Goal: Obtain resource: Download file/media

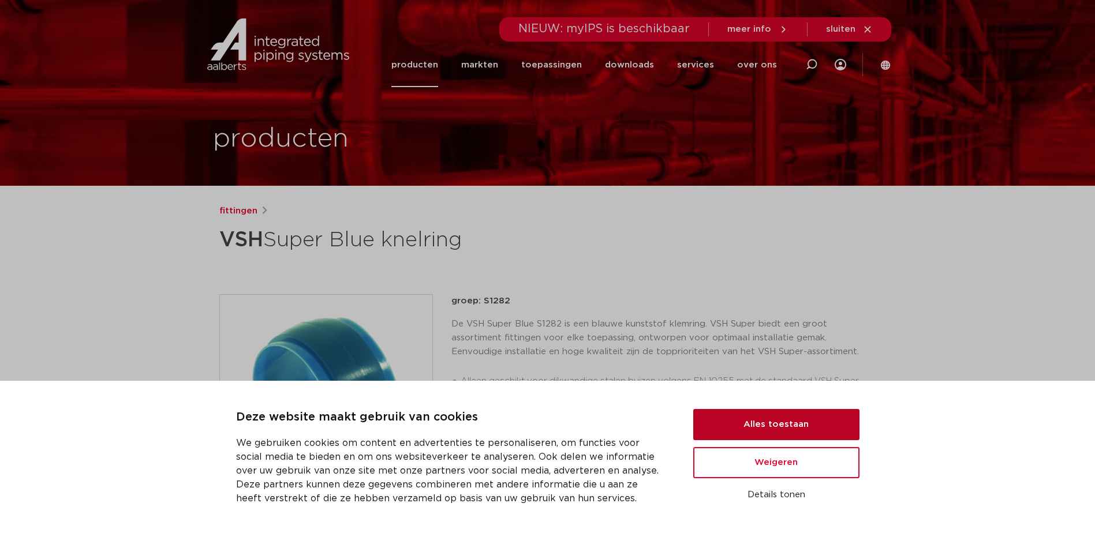
click at [826, 419] on button "Alles toestaan" at bounding box center [776, 424] width 166 height 31
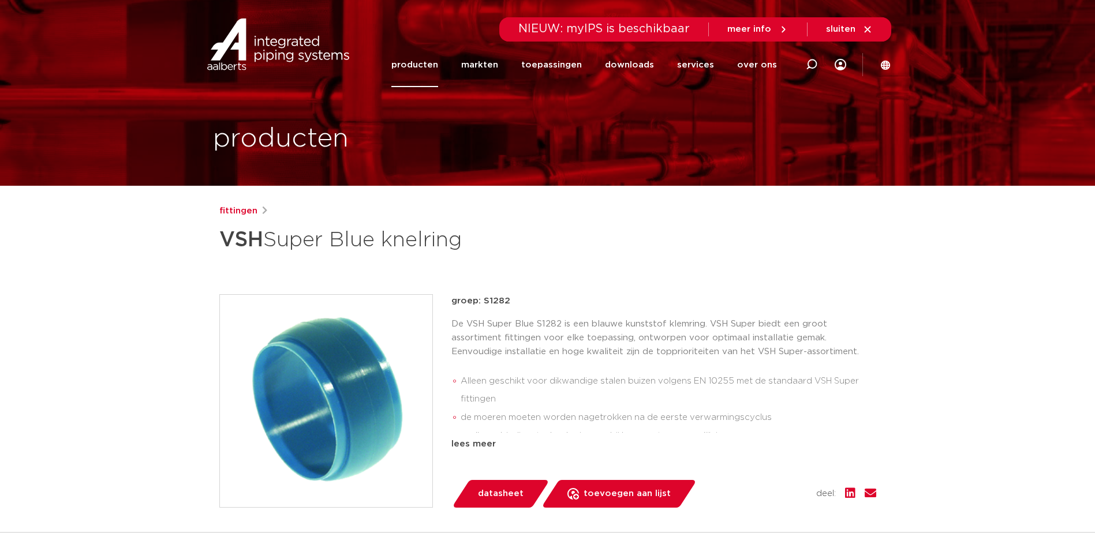
scroll to position [289, 0]
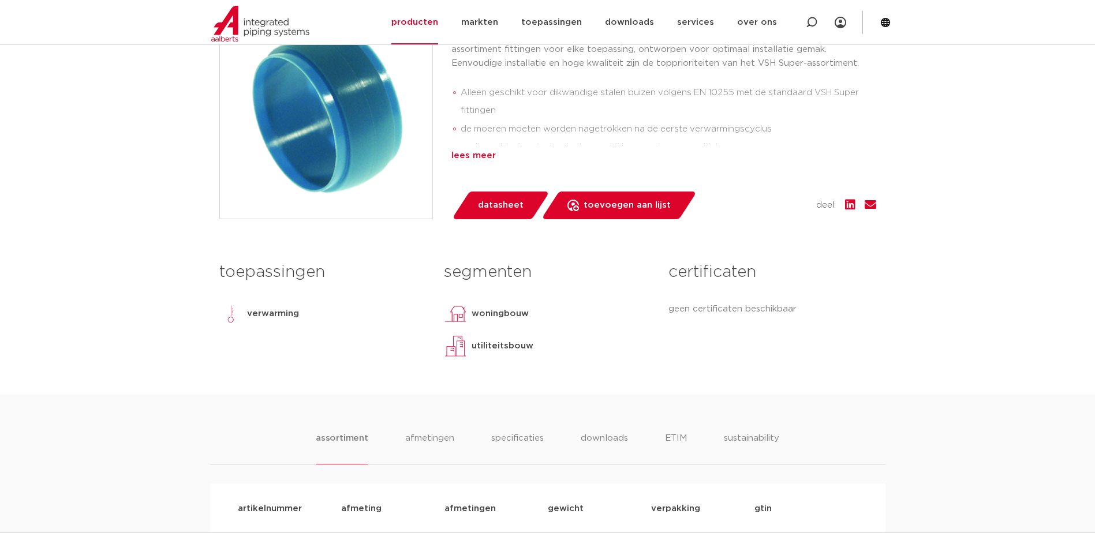
click at [480, 156] on div "lees meer" at bounding box center [663, 156] width 425 height 14
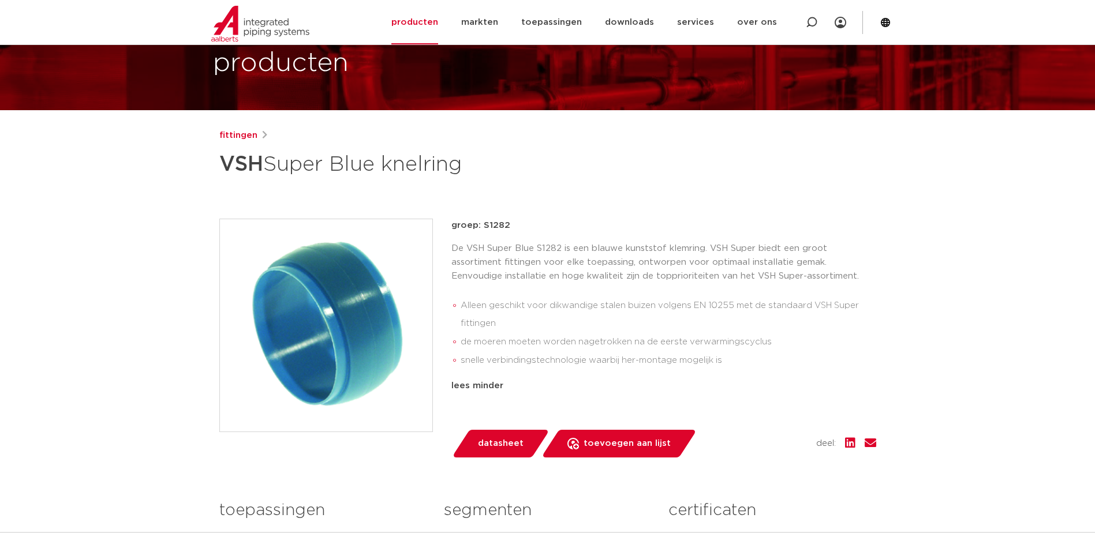
scroll to position [58, 0]
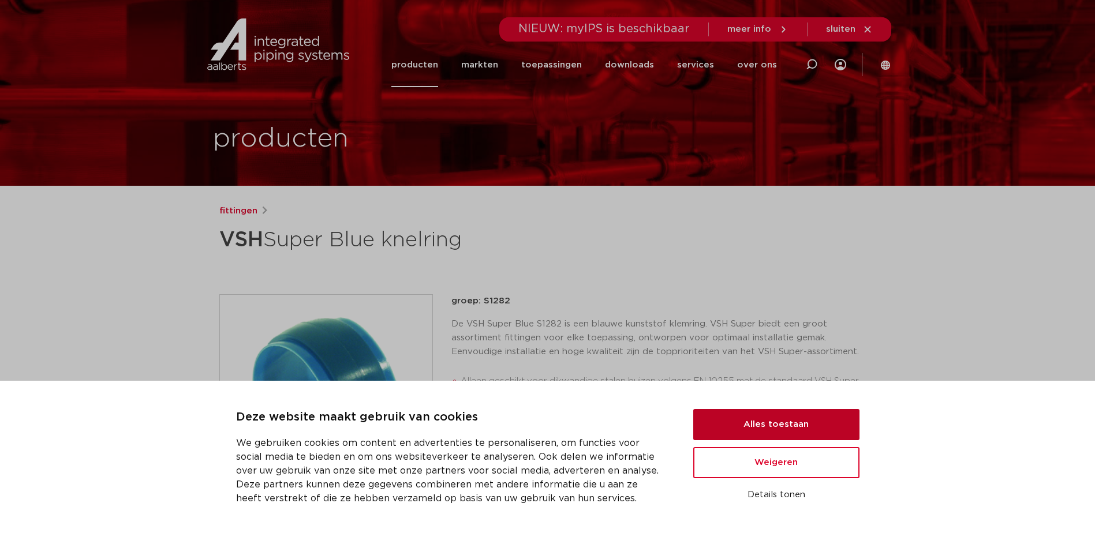
click at [350, 196] on button "Alles toestaan" at bounding box center [776, 424] width 166 height 31
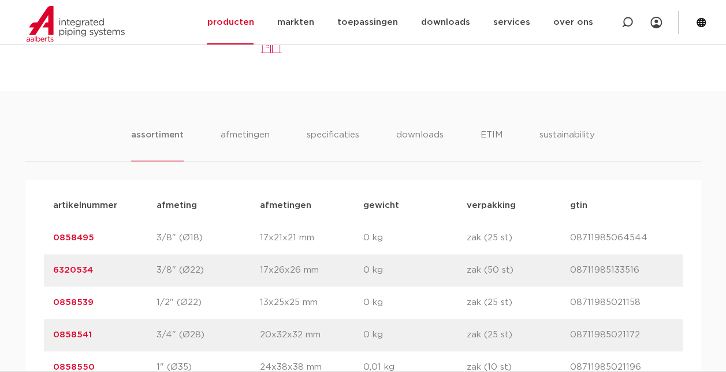
scroll to position [686, 0]
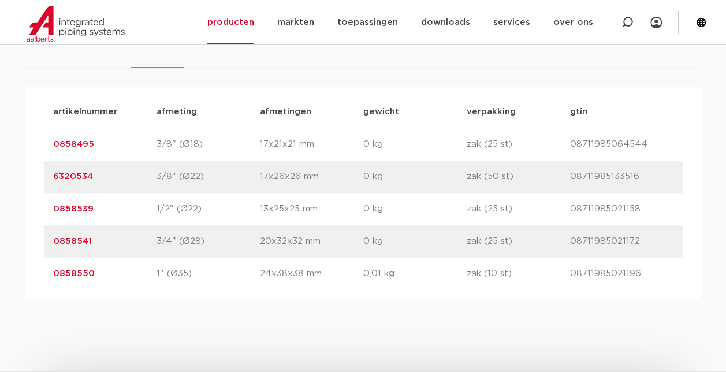
click at [74, 175] on link "6320534" at bounding box center [73, 176] width 40 height 9
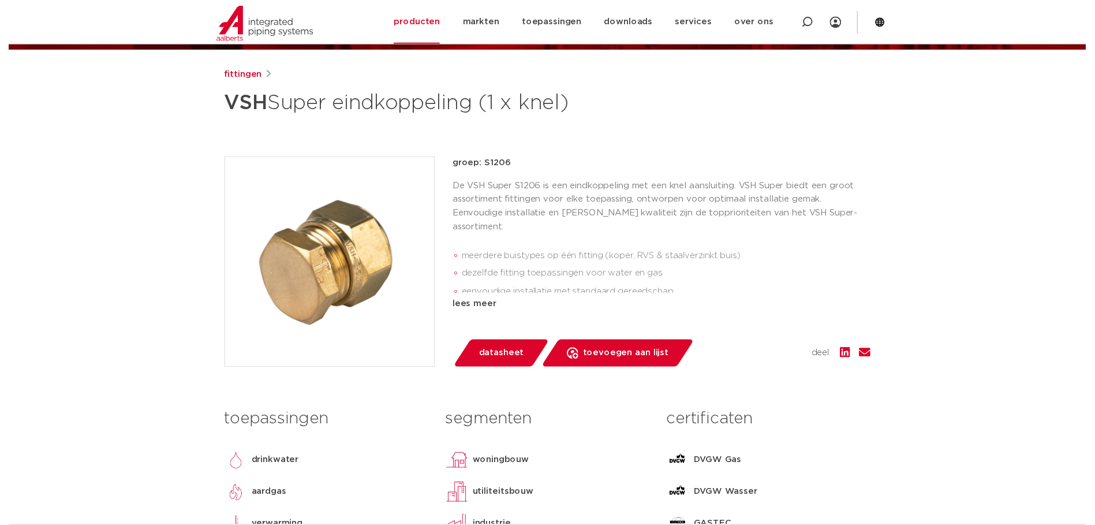
scroll to position [115, 0]
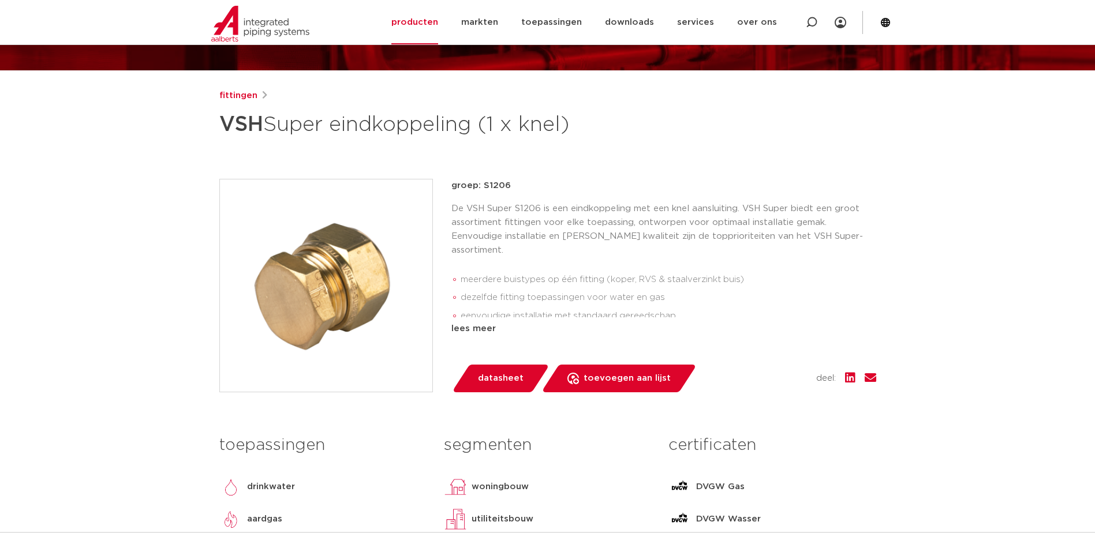
click at [499, 374] on span "datasheet" at bounding box center [501, 378] width 46 height 18
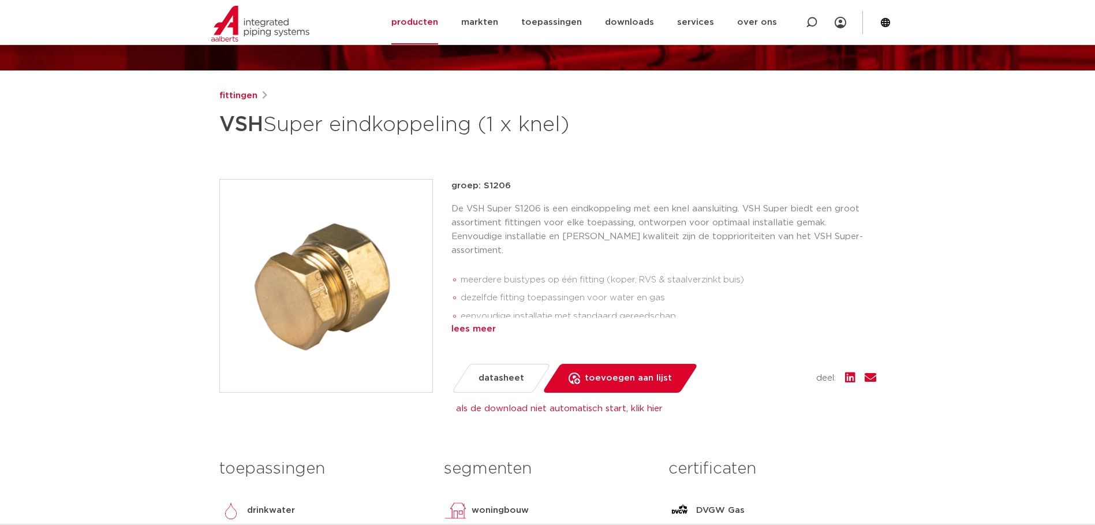
click at [491, 330] on div "lees meer" at bounding box center [663, 329] width 425 height 14
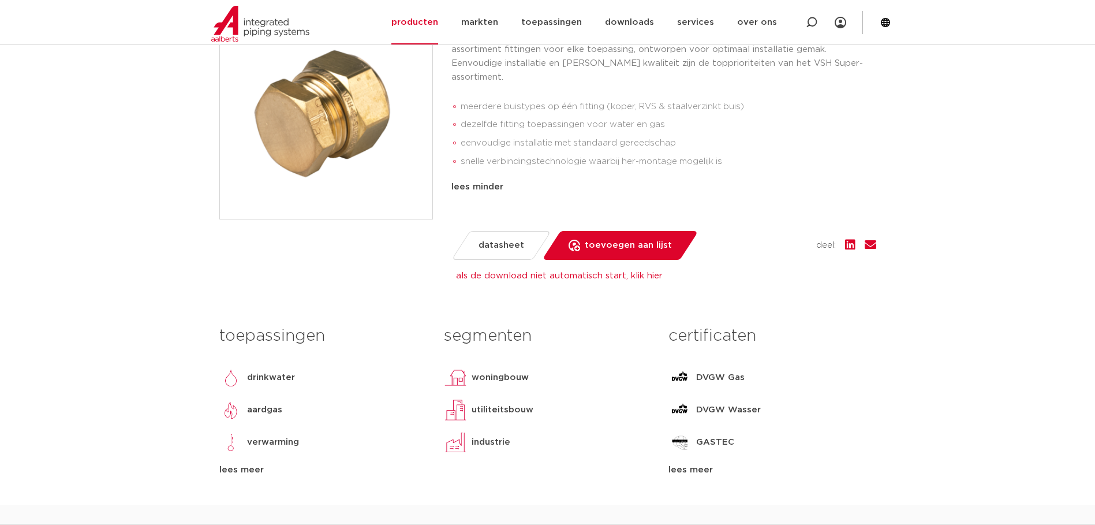
scroll to position [346, 0]
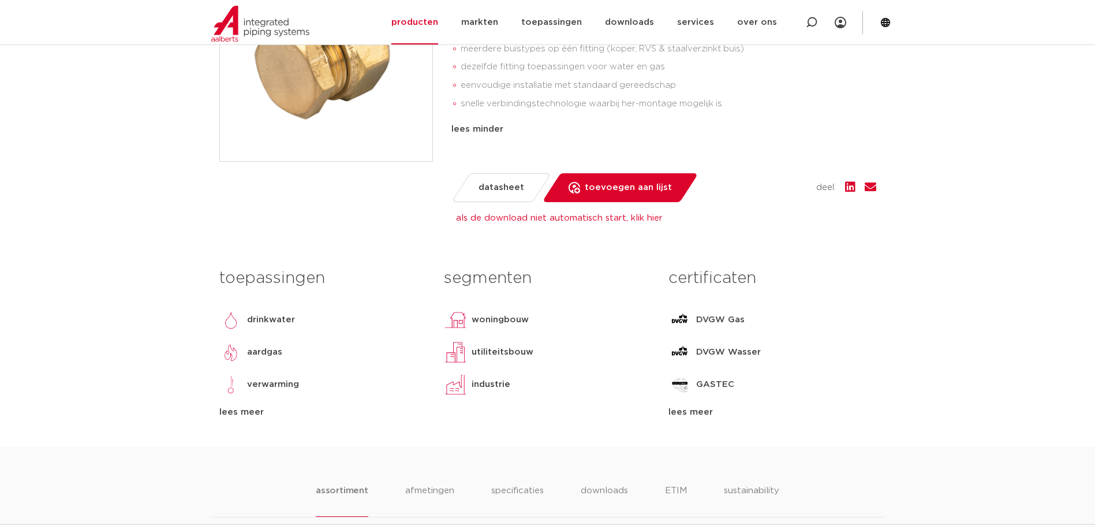
click at [259, 405] on div "lees meer" at bounding box center [322, 412] width 207 height 14
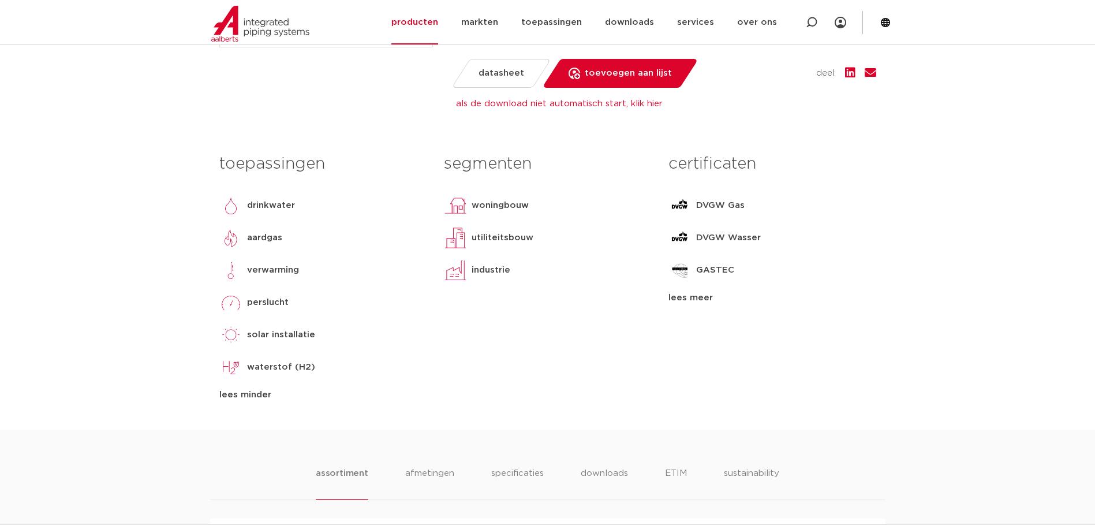
scroll to position [462, 0]
click at [708, 290] on div "lees meer" at bounding box center [772, 297] width 207 height 14
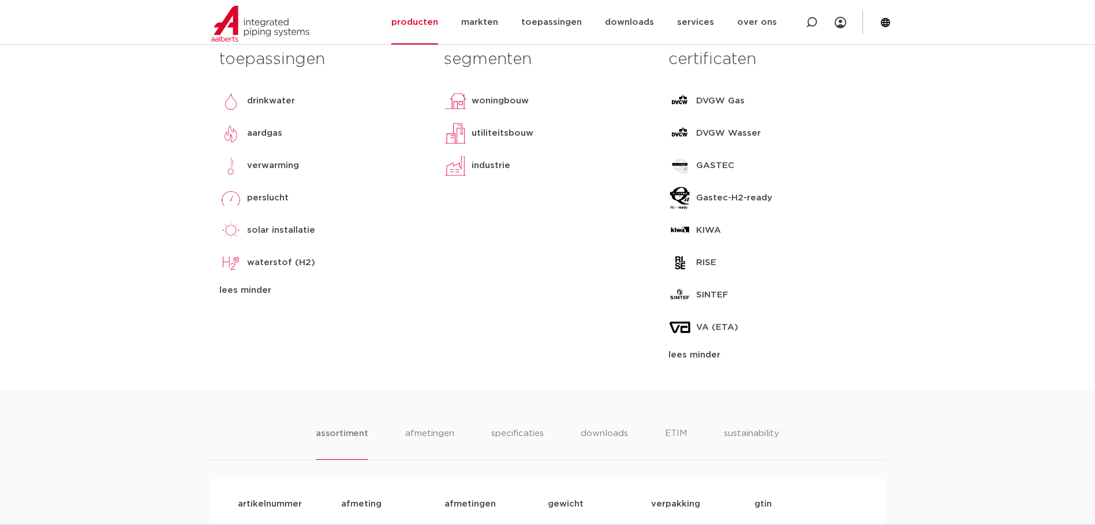
scroll to position [750, 0]
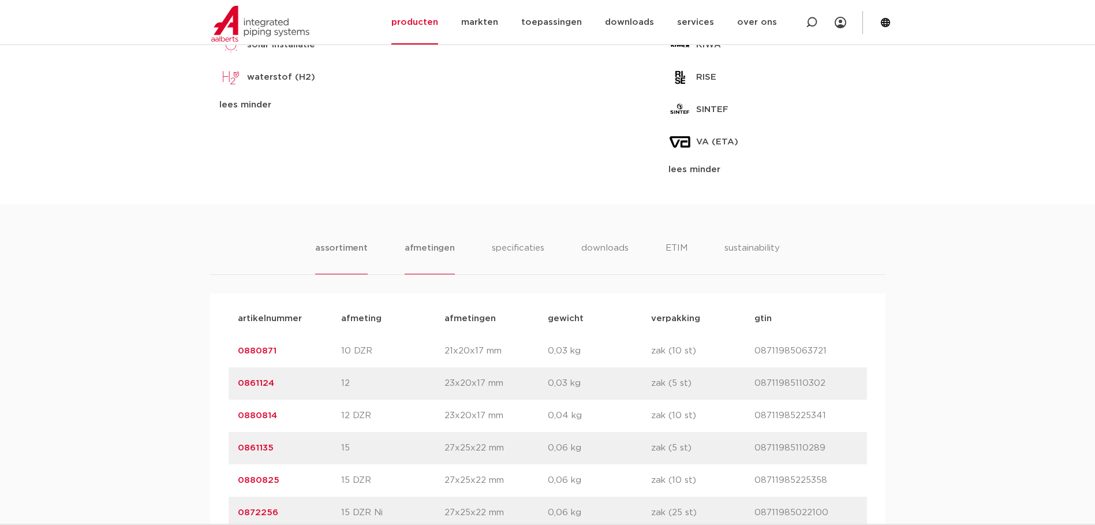
click at [426, 241] on li "afmetingen" at bounding box center [430, 257] width 50 height 33
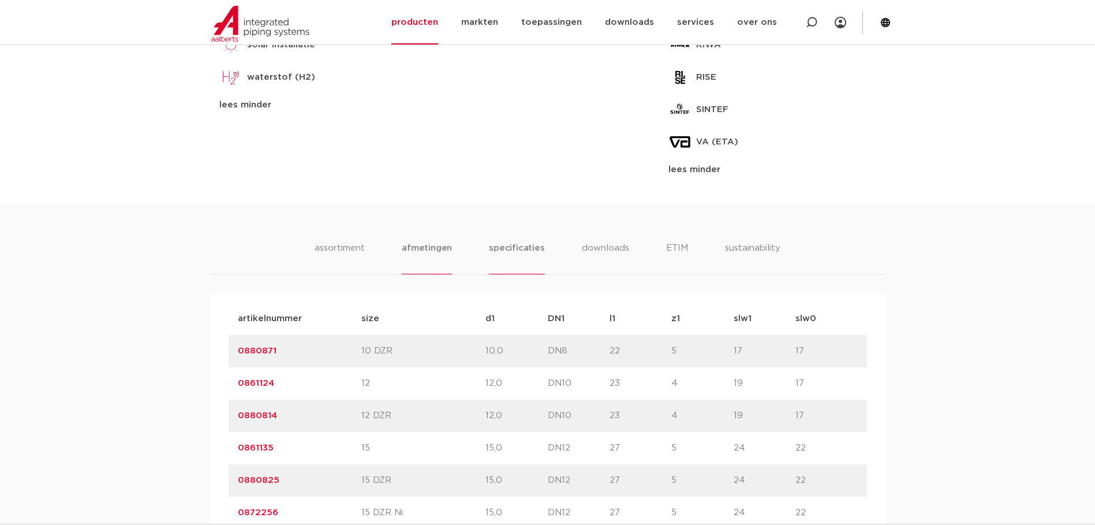
click at [499, 241] on li "specificaties" at bounding box center [516, 257] width 55 height 33
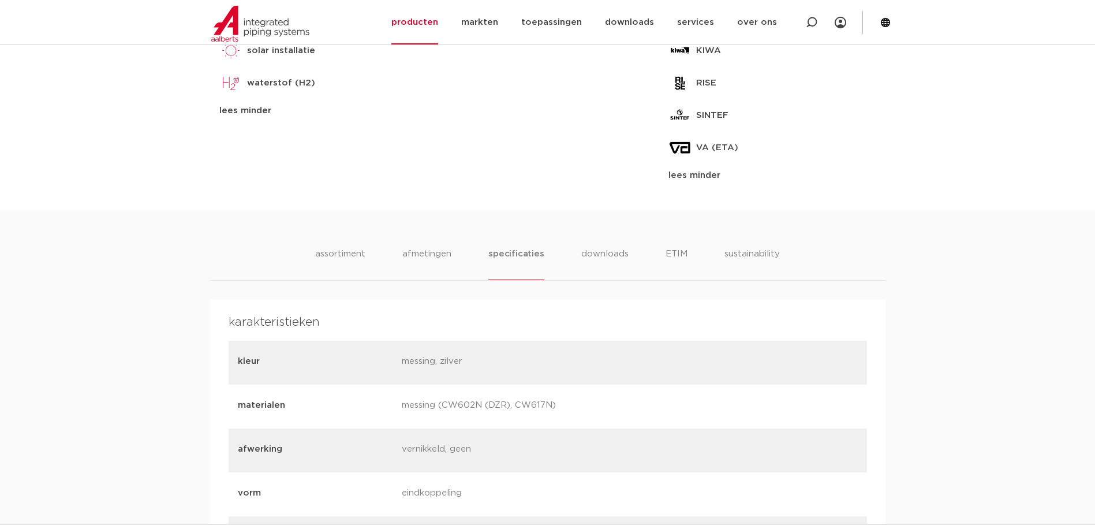
scroll to position [693, 0]
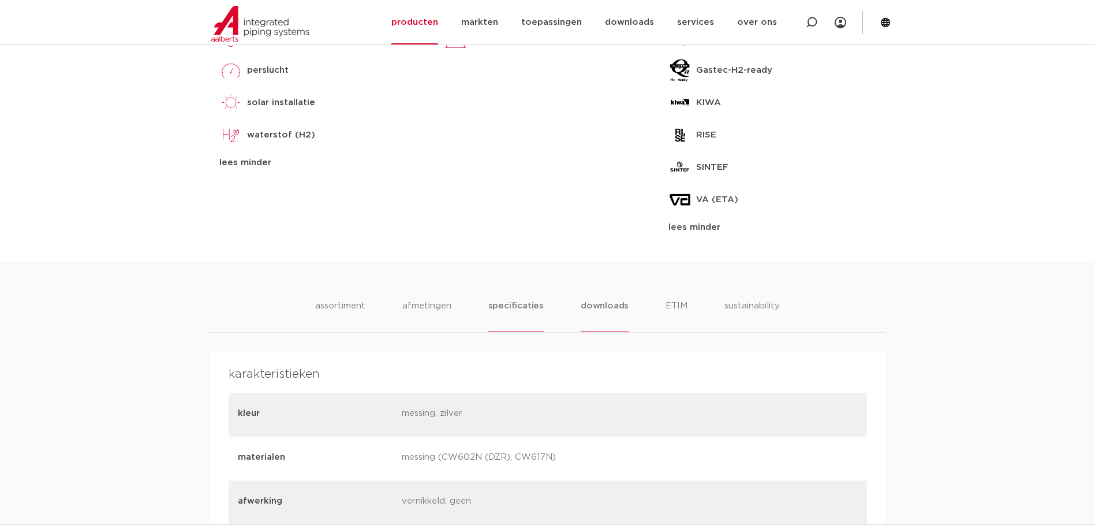
click at [611, 299] on li "downloads" at bounding box center [605, 315] width 48 height 33
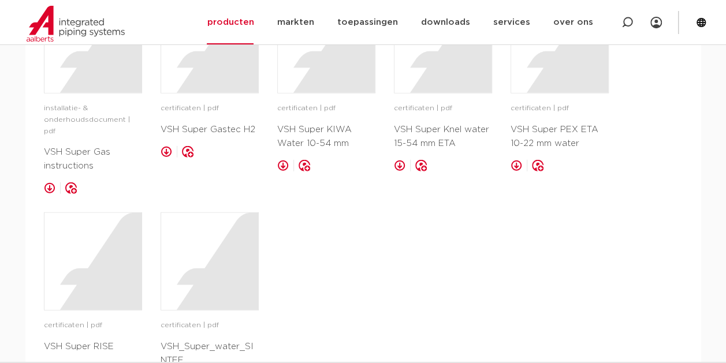
scroll to position [1065, 0]
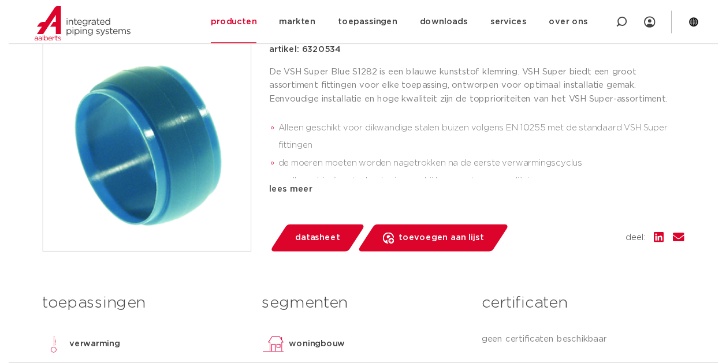
scroll to position [231, 0]
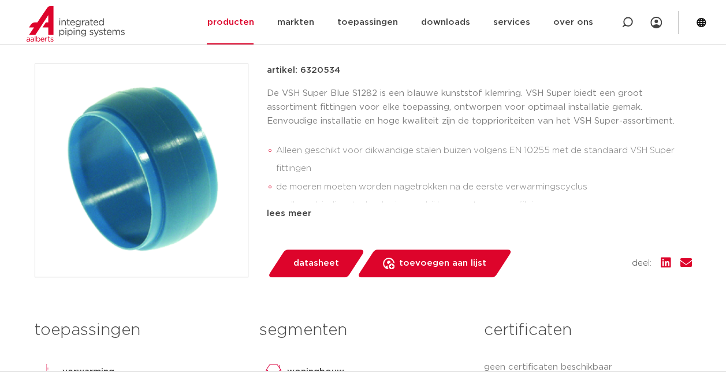
click at [313, 257] on span "datasheet" at bounding box center [316, 263] width 46 height 18
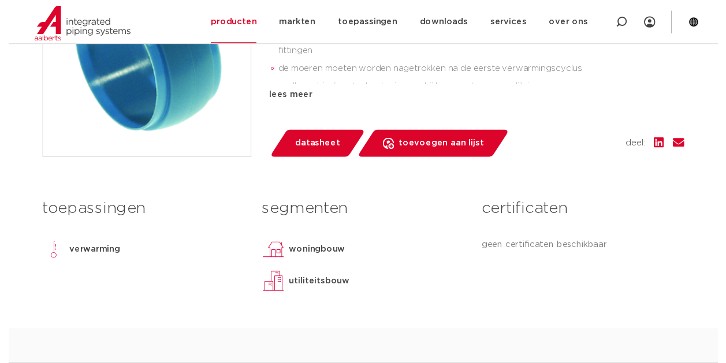
scroll to position [346, 0]
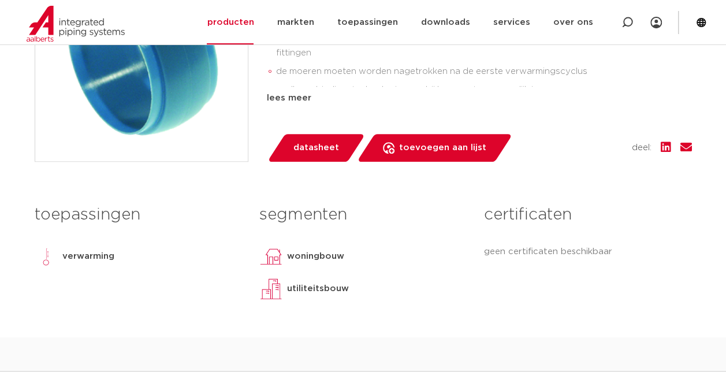
click at [310, 150] on span "datasheet" at bounding box center [316, 148] width 46 height 18
